Goal: Navigation & Orientation: Find specific page/section

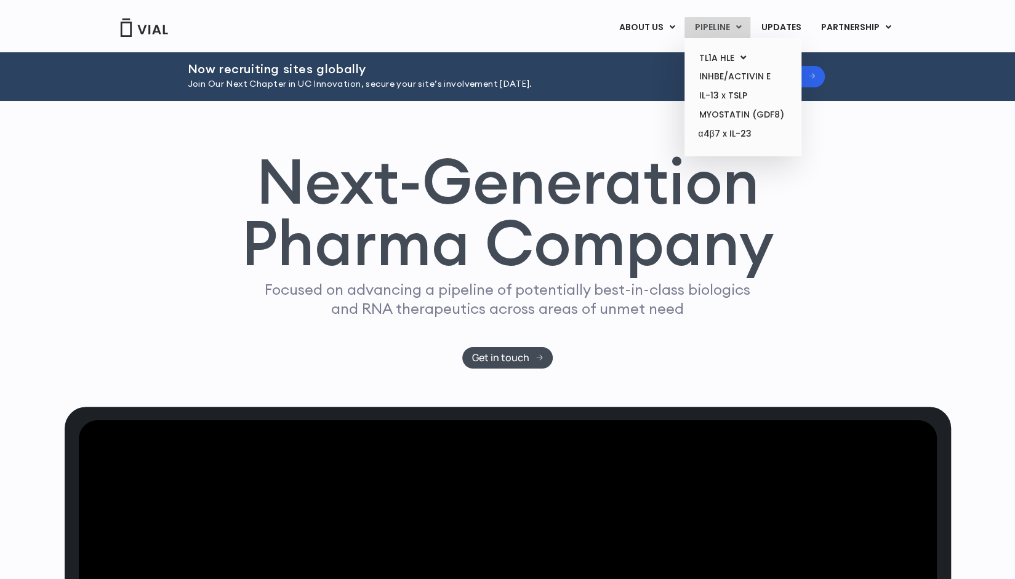
click at [713, 30] on link "PIPELINE" at bounding box center [717, 27] width 66 height 21
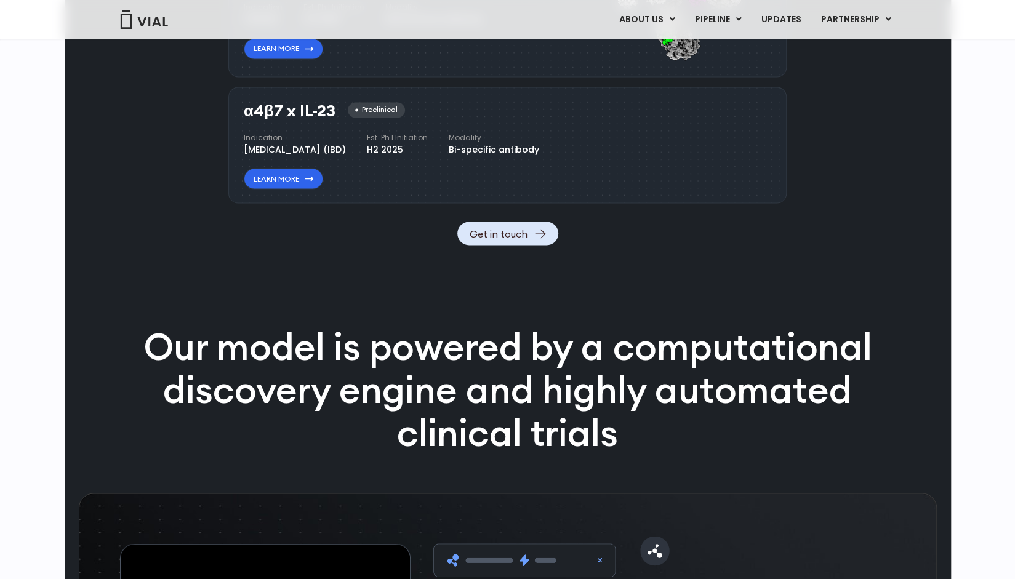
scroll to position [1331, 0]
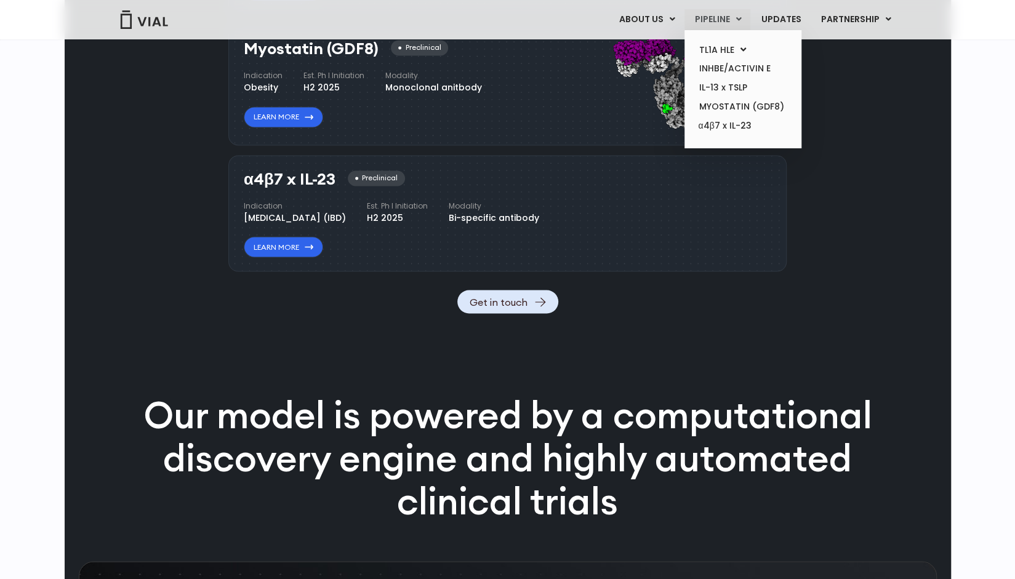
click at [722, 16] on link "PIPELINE" at bounding box center [717, 19] width 66 height 21
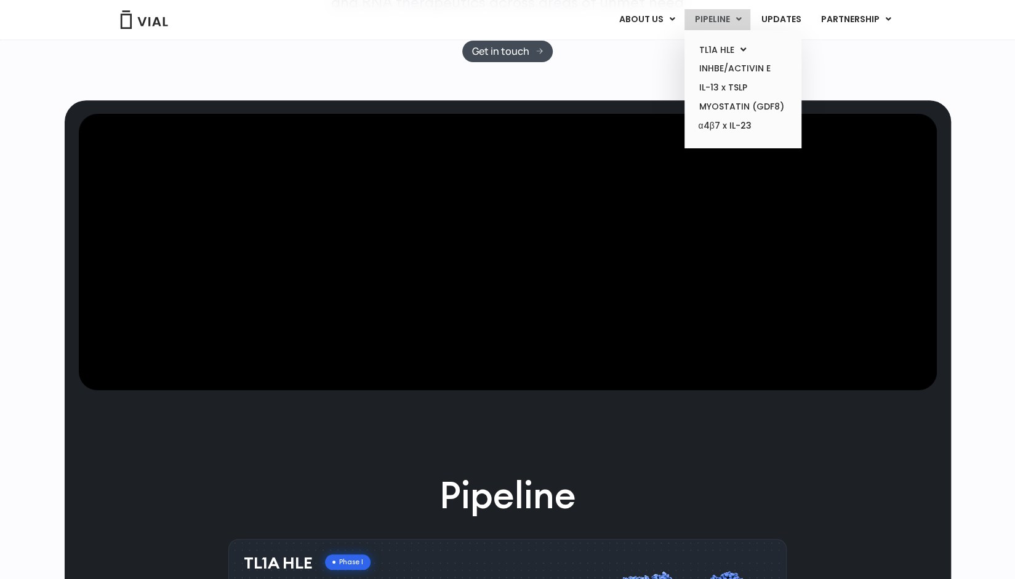
scroll to position [284, 0]
